Goal: Book appointment/travel/reservation

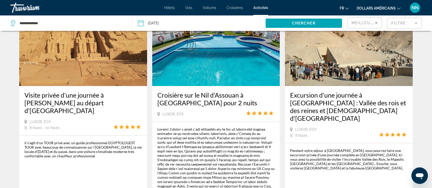
scroll to position [521, 0]
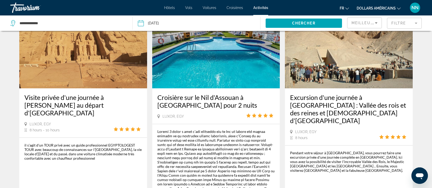
click at [416, 22] on mat-form-field "Filtre" at bounding box center [404, 23] width 35 height 11
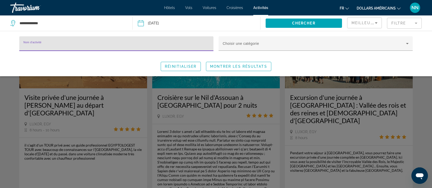
click at [32, 41] on mat-label "Nom d'activité" at bounding box center [32, 42] width 18 height 3
click at [32, 43] on input "Nom d'activité" at bounding box center [116, 46] width 186 height 6
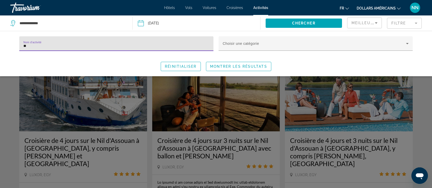
type input "**"
click at [63, 112] on div "Search widget" at bounding box center [216, 131] width 432 height 113
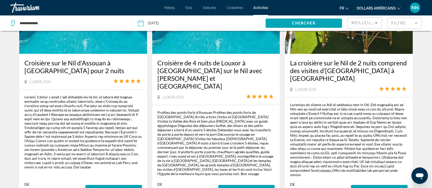
scroll to position [319, 0]
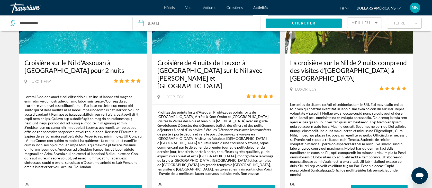
click at [235, 187] on span "Plus d'information" at bounding box center [247, 189] width 48 height 4
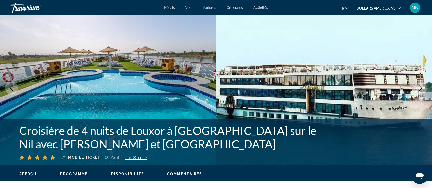
scroll to position [4, 0]
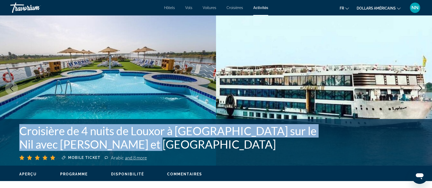
drag, startPoint x: 136, startPoint y: 145, endPoint x: 15, endPoint y: 130, distance: 121.8
click at [16, 130] on div "Croisière de 4 nuits de Louxor à [GEOGRAPHIC_DATA] sur le Nil avec [PERSON_NAME…" at bounding box center [216, 142] width 414 height 36
copy h1 "Croisière de 4 nuits de Louxor à [GEOGRAPHIC_DATA] sur le Nil avec [PERSON_NAME…"
drag, startPoint x: 135, startPoint y: 143, endPoint x: 17, endPoint y: 137, distance: 117.7
click at [17, 137] on div "Croisière de 4 nuits de Louxor à [GEOGRAPHIC_DATA] sur le Nil avec [PERSON_NAME…" at bounding box center [216, 142] width 414 height 36
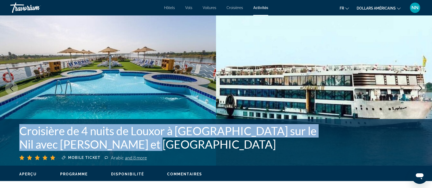
copy h1 "Croisière de 4 nuits de Louxor à [GEOGRAPHIC_DATA] sur le Nil avec [PERSON_NAME…"
click at [158, 145] on h1 "Croisière de 4 nuits de Louxor à [GEOGRAPHIC_DATA] sur le Nil avec [PERSON_NAME…" at bounding box center [174, 137] width 311 height 27
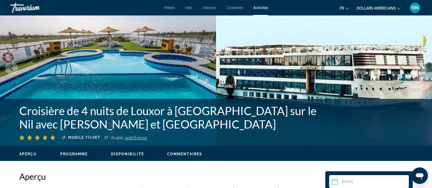
scroll to position [3, 0]
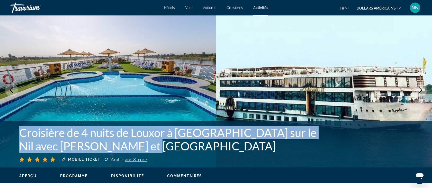
drag, startPoint x: 146, startPoint y: 147, endPoint x: 21, endPoint y: 132, distance: 125.5
click at [21, 130] on h1 "Croisière de 4 nuits de Louxor à [GEOGRAPHIC_DATA] sur le Nil avec [PERSON_NAME…" at bounding box center [174, 139] width 311 height 27
copy h1 "Croisière de 4 nuits de Louxor à [GEOGRAPHIC_DATA] sur le Nil avec [PERSON_NAME…"
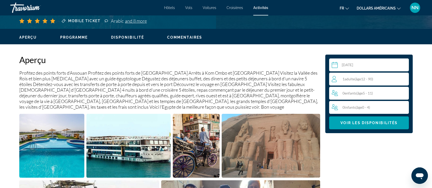
scroll to position [139, 0]
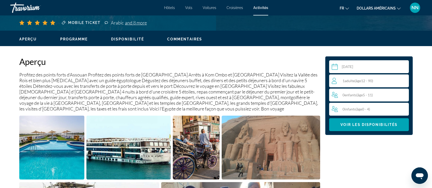
click at [365, 68] on input "Contenu principal" at bounding box center [370, 67] width 82 height 14
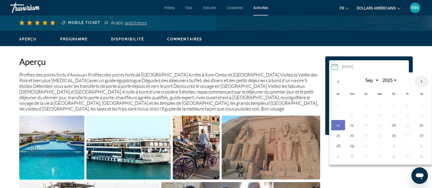
click at [420, 82] on th "Next month" at bounding box center [422, 81] width 14 height 11
select select "*"
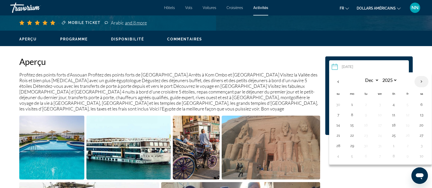
select select "****"
click at [420, 82] on th "Next month" at bounding box center [422, 81] width 14 height 11
select select "*"
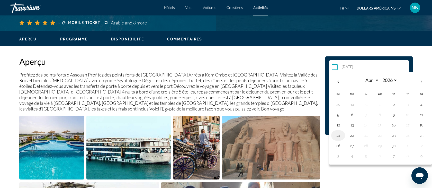
click at [337, 137] on button "19" at bounding box center [338, 135] width 8 height 7
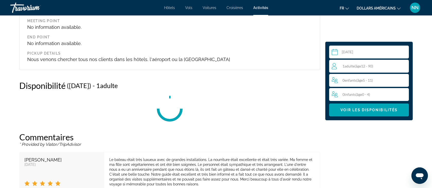
scroll to position [823, 0]
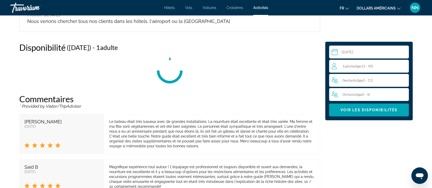
click at [394, 64] on div "1 Adulte Adultes ( âge 12 - 90)" at bounding box center [370, 66] width 77 height 6
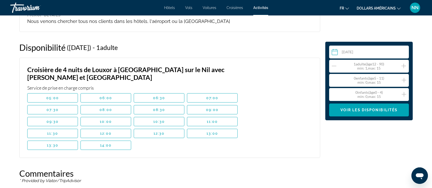
click at [403, 64] on icon "Increment adults" at bounding box center [404, 66] width 5 height 6
click at [404, 64] on icon "Increment adults" at bounding box center [404, 66] width 5 height 6
click at [334, 66] on icon "Decrement adults" at bounding box center [334, 66] width 5 height 0
click at [405, 80] on icon "Increment children" at bounding box center [404, 80] width 5 height 6
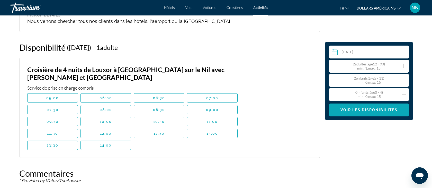
click at [366, 110] on span "Voir les disponibilités" at bounding box center [369, 110] width 57 height 4
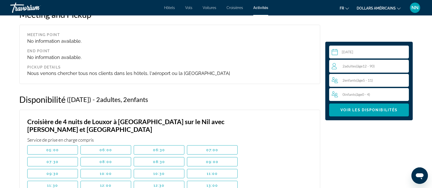
scroll to position [771, 0]
click at [100, 160] on span "08:00" at bounding box center [106, 162] width 13 height 4
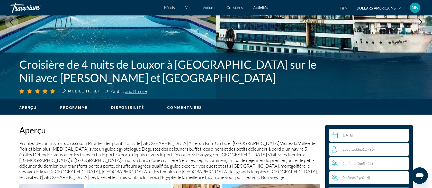
scroll to position [70, 0]
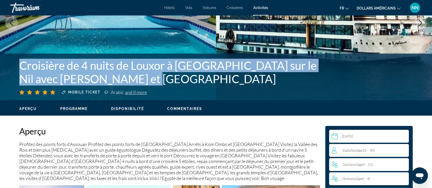
drag, startPoint x: 143, startPoint y: 79, endPoint x: 16, endPoint y: 64, distance: 127.8
click at [16, 64] on div "Croisière de 4 nuits de Louxor à [GEOGRAPHIC_DATA] sur le Nil avec [PERSON_NAME…" at bounding box center [216, 77] width 414 height 36
copy h1 "Croisière de 4 nuits de Louxor à [GEOGRAPHIC_DATA] sur le Nil avec [PERSON_NAME…"
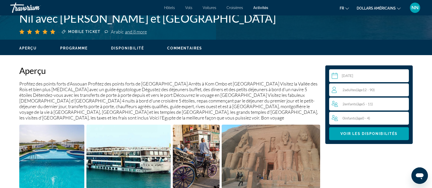
click at [346, 77] on input "**********" at bounding box center [370, 76] width 82 height 14
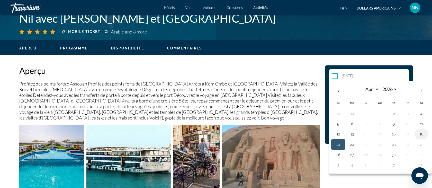
click at [421, 132] on button "18" at bounding box center [422, 133] width 8 height 7
type input "**********"
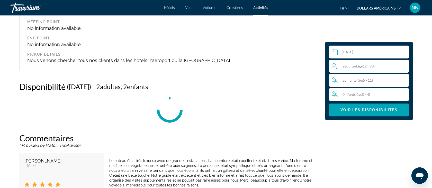
scroll to position [823, 0]
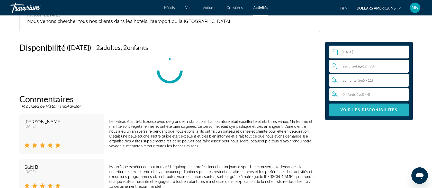
click at [366, 110] on span "Voir les disponibilités" at bounding box center [369, 110] width 57 height 4
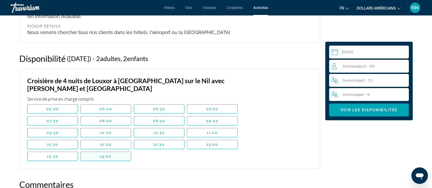
scroll to position [808, 0]
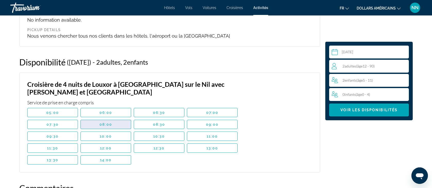
click at [103, 122] on span "08:00" at bounding box center [106, 124] width 13 height 4
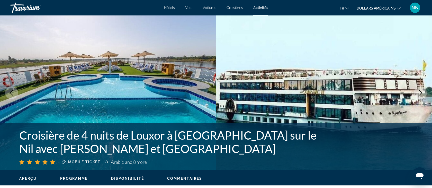
scroll to position [0, 0]
